Goal: Task Accomplishment & Management: Manage account settings

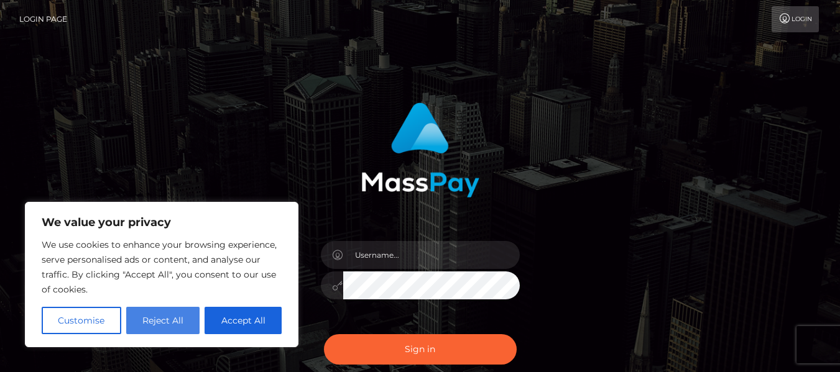
click at [189, 315] on button "Reject All" at bounding box center [163, 320] width 74 height 27
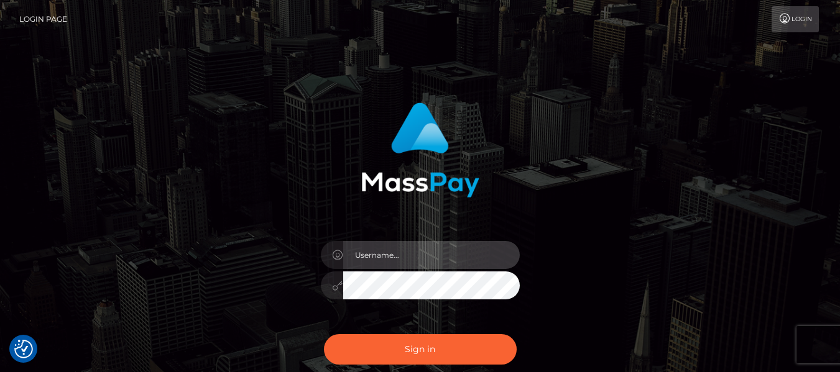
click at [365, 245] on input "text" at bounding box center [431, 255] width 176 height 28
type input "capichinababy@hotmail.com"
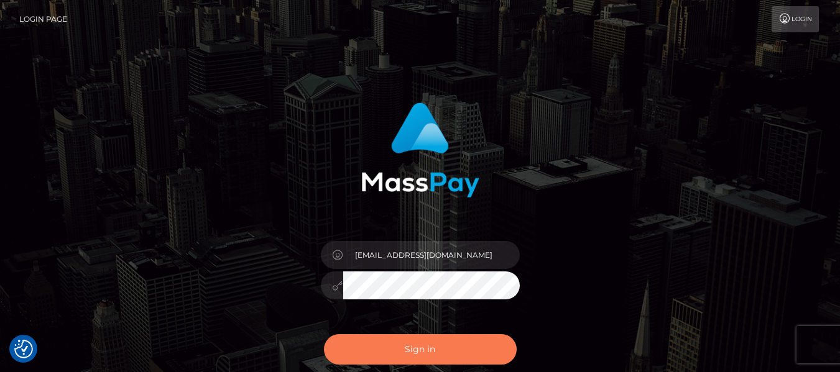
click at [421, 339] on button "Sign in" at bounding box center [420, 349] width 193 height 30
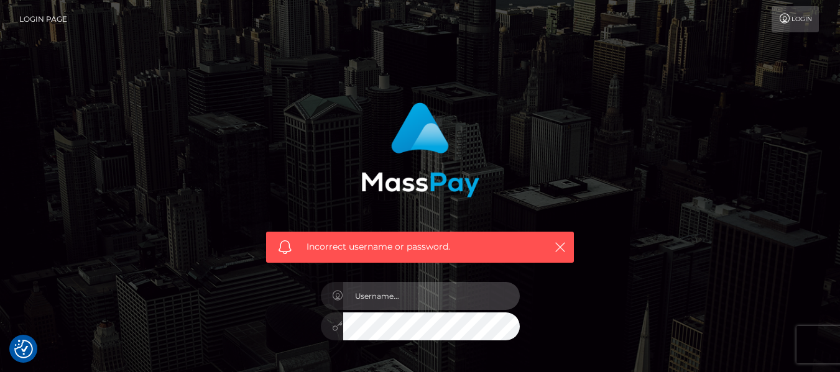
click at [396, 296] on input "text" at bounding box center [431, 296] width 176 height 28
type input "capichinababy@hotmail.com"
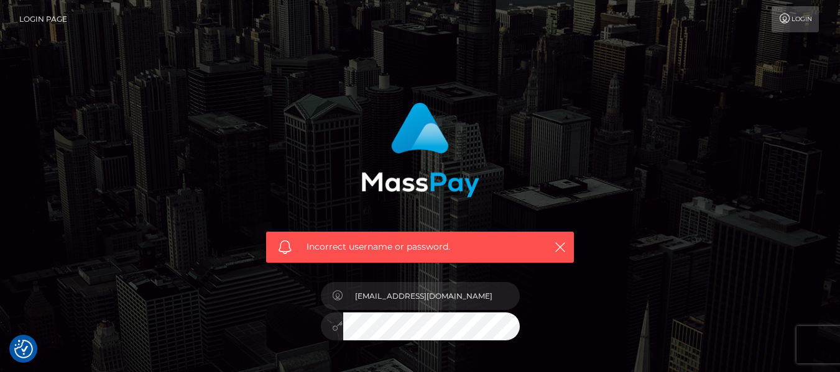
click at [336, 333] on div at bounding box center [420, 325] width 199 height 24
click at [552, 337] on div "Incorrect username or password. capichinababy@hotmail.com" at bounding box center [420, 265] width 326 height 345
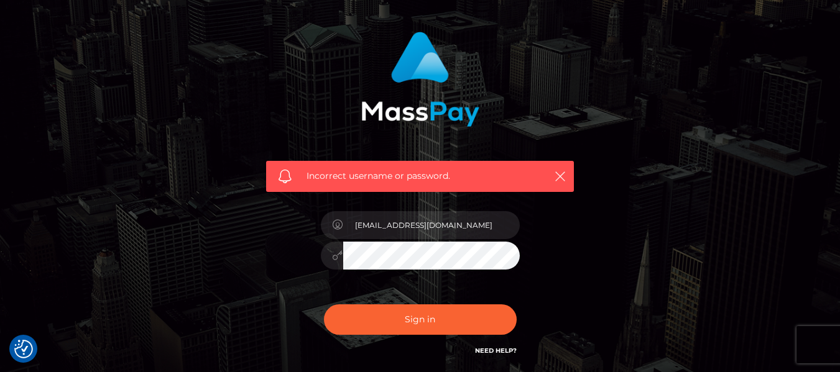
scroll to position [124, 0]
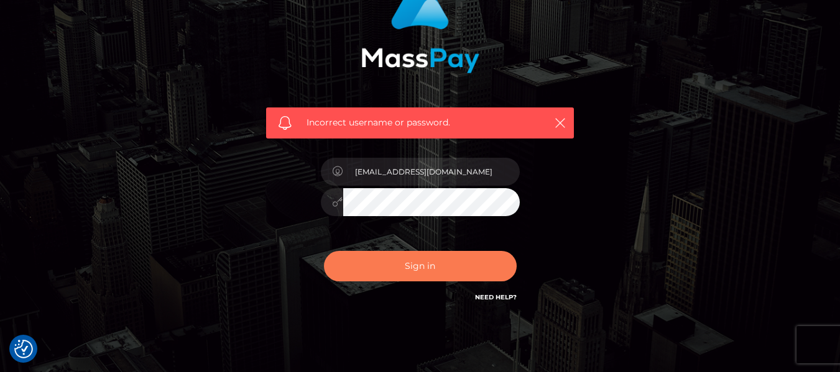
click at [442, 266] on button "Sign in" at bounding box center [420, 266] width 193 height 30
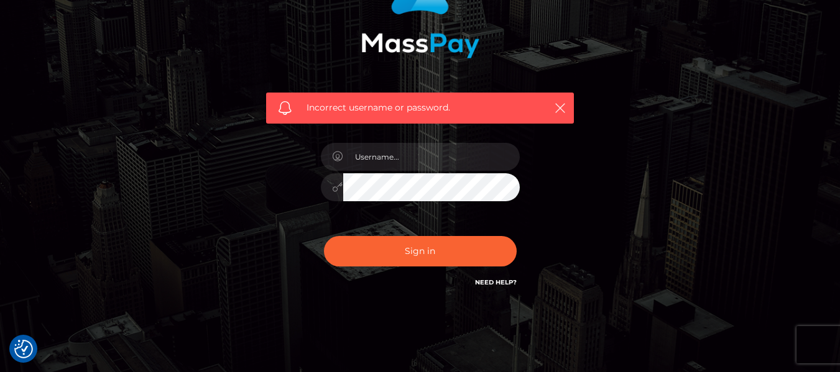
scroll to position [172, 0]
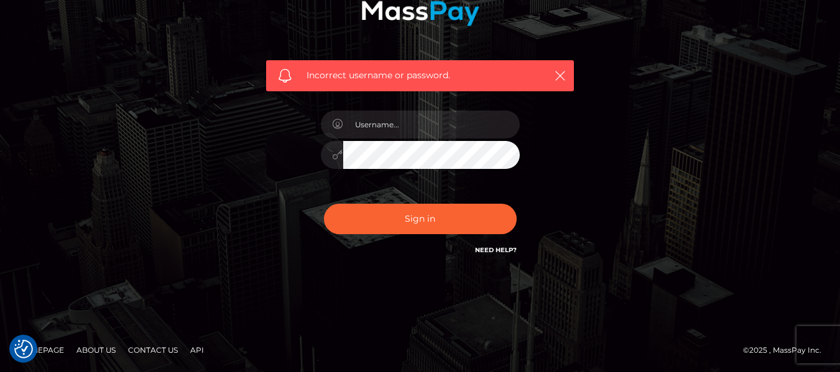
click at [488, 249] on link "Need Help?" at bounding box center [496, 250] width 42 height 8
click at [403, 132] on input "text" at bounding box center [431, 125] width 176 height 28
type input "capichinababy@hotmail.com"
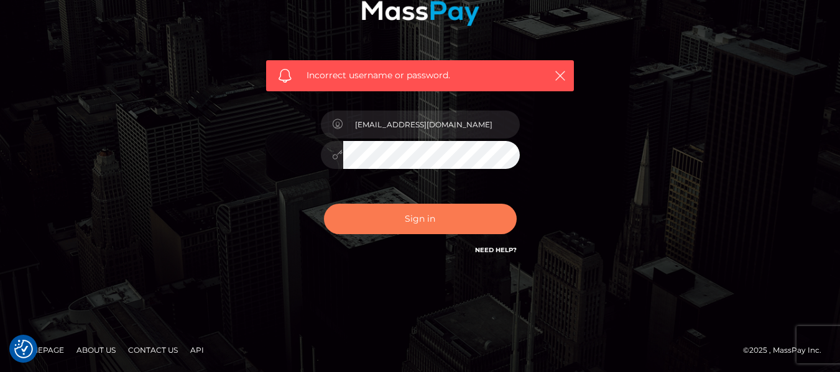
click at [431, 214] on button "Sign in" at bounding box center [420, 219] width 193 height 30
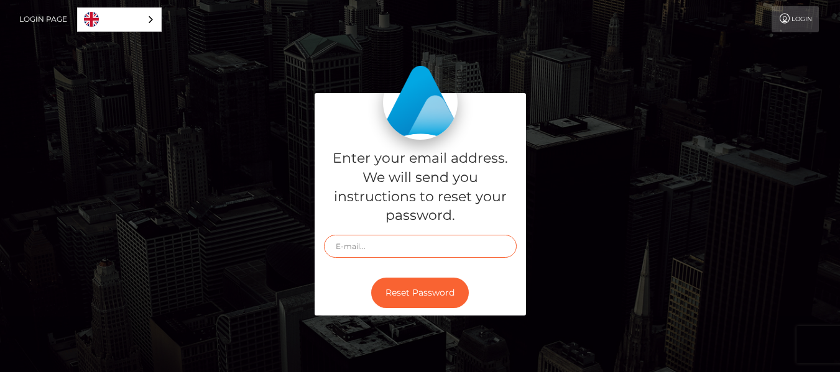
click at [341, 247] on input "text" at bounding box center [420, 246] width 193 height 23
type input "[EMAIL_ADDRESS][DOMAIN_NAME]"
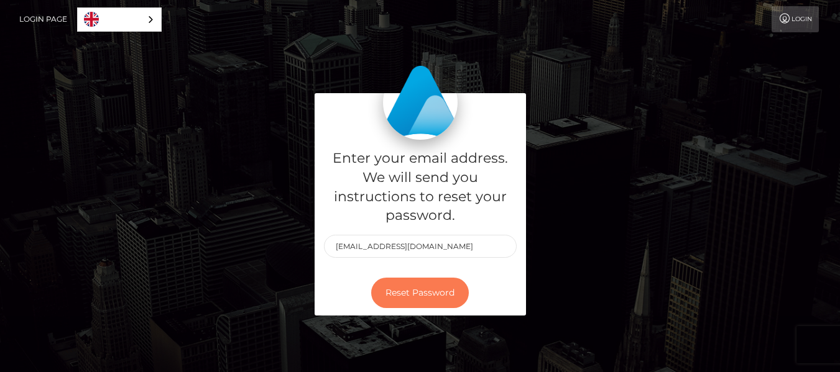
click at [399, 291] on button "Reset Password" at bounding box center [420, 293] width 98 height 30
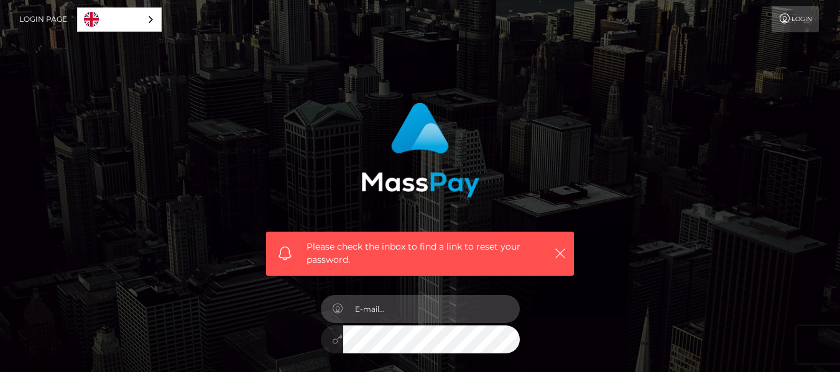
click at [410, 316] on input "email" at bounding box center [431, 309] width 176 height 28
click at [400, 306] on input "email" at bounding box center [431, 309] width 176 height 28
type input "[EMAIL_ADDRESS][DOMAIN_NAME]"
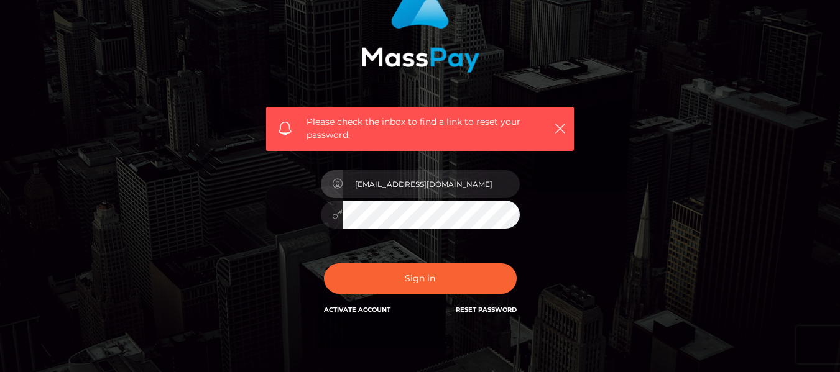
scroll to position [185, 0]
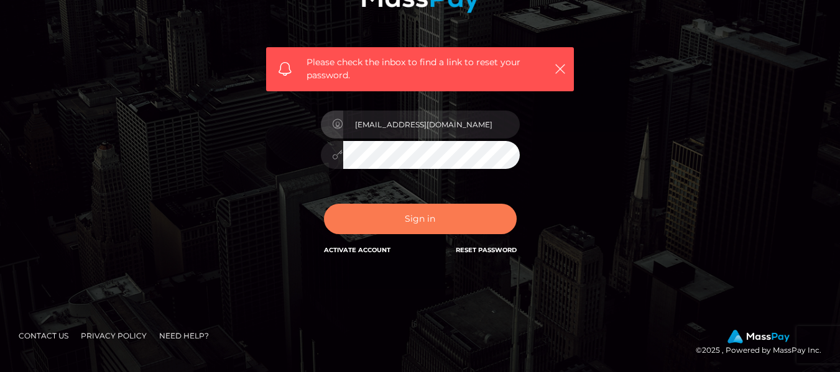
click at [434, 221] on button "Sign in" at bounding box center [420, 219] width 193 height 30
